Goal: Task Accomplishment & Management: Complete application form

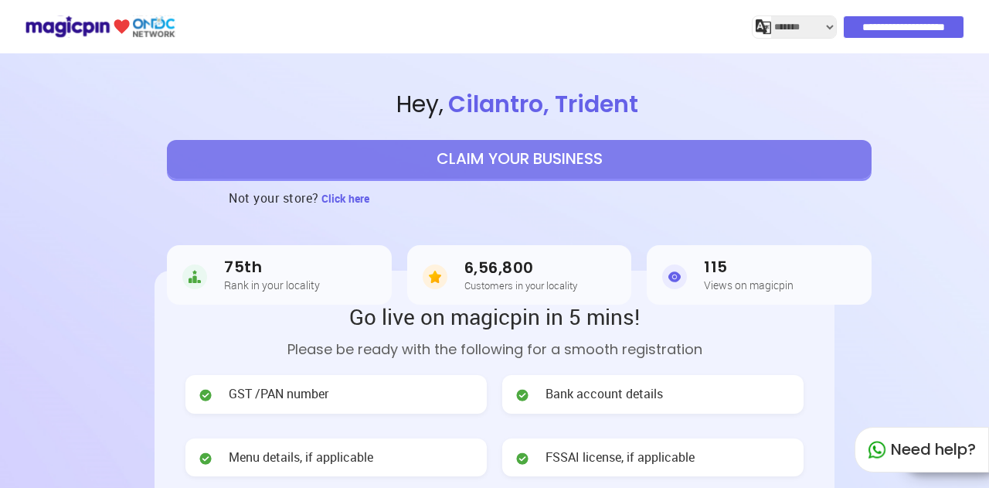
select select "*******"
click at [521, 158] on button "CLAIM YOUR BUSINESS" at bounding box center [519, 159] width 705 height 39
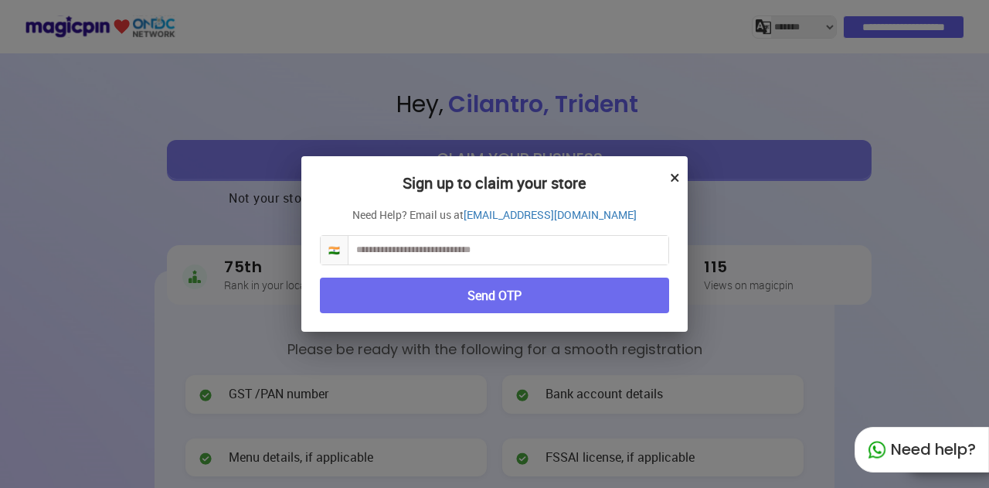
click at [484, 248] on input "text" at bounding box center [509, 250] width 320 height 29
type input "**********"
click at [487, 298] on button "Send OTP" at bounding box center [494, 295] width 349 height 36
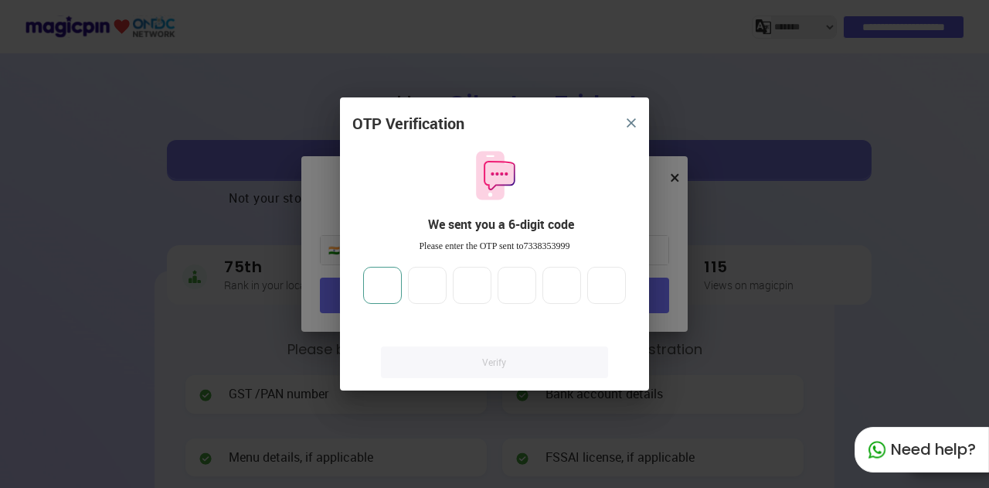
click at [379, 284] on input "number" at bounding box center [382, 285] width 39 height 37
type input "*"
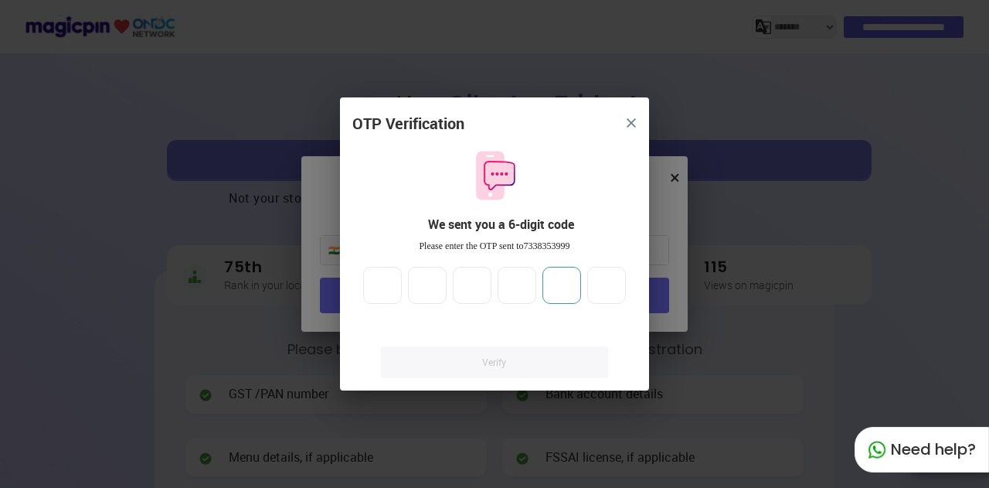
type input "*"
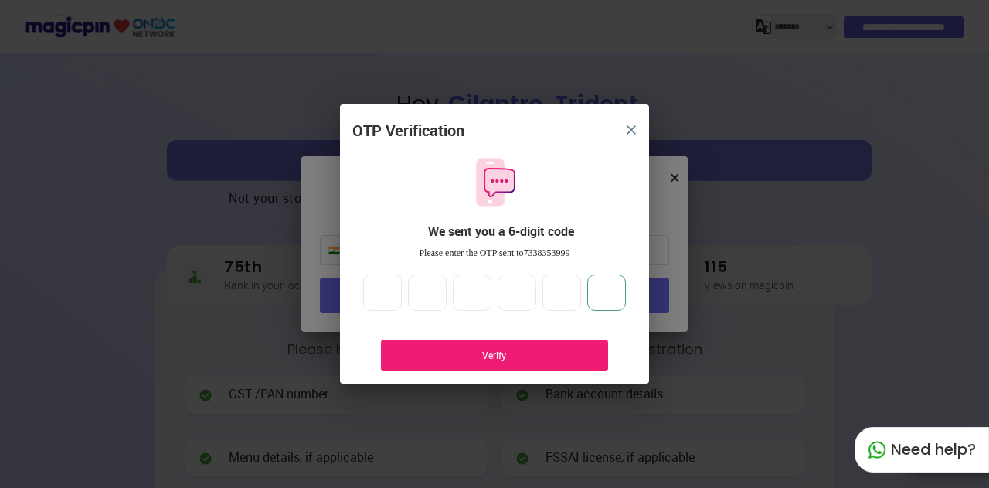
type input "*"
click at [461, 352] on div "Verify" at bounding box center [494, 355] width 181 height 13
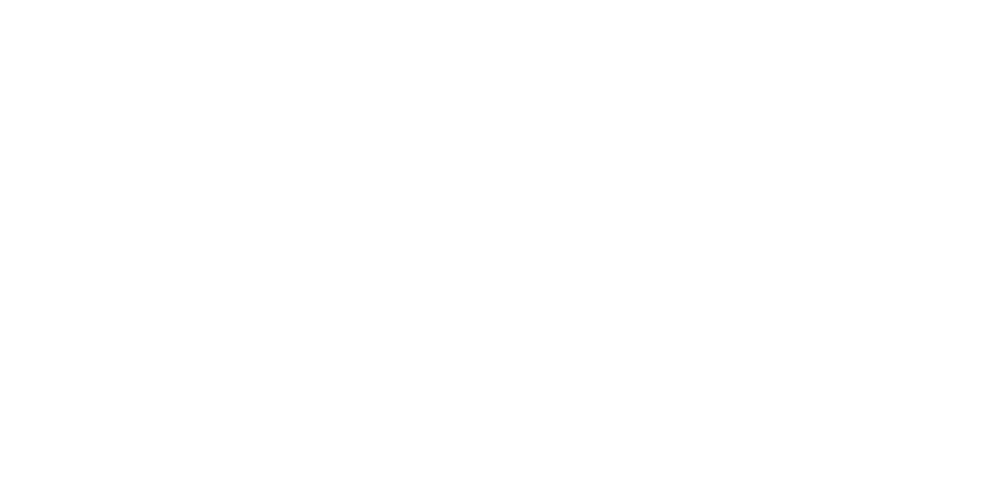
click at [536, 46] on div at bounding box center [494, 244] width 989 height 488
click at [559, 89] on div at bounding box center [494, 244] width 989 height 488
